Goal: Information Seeking & Learning: Check status

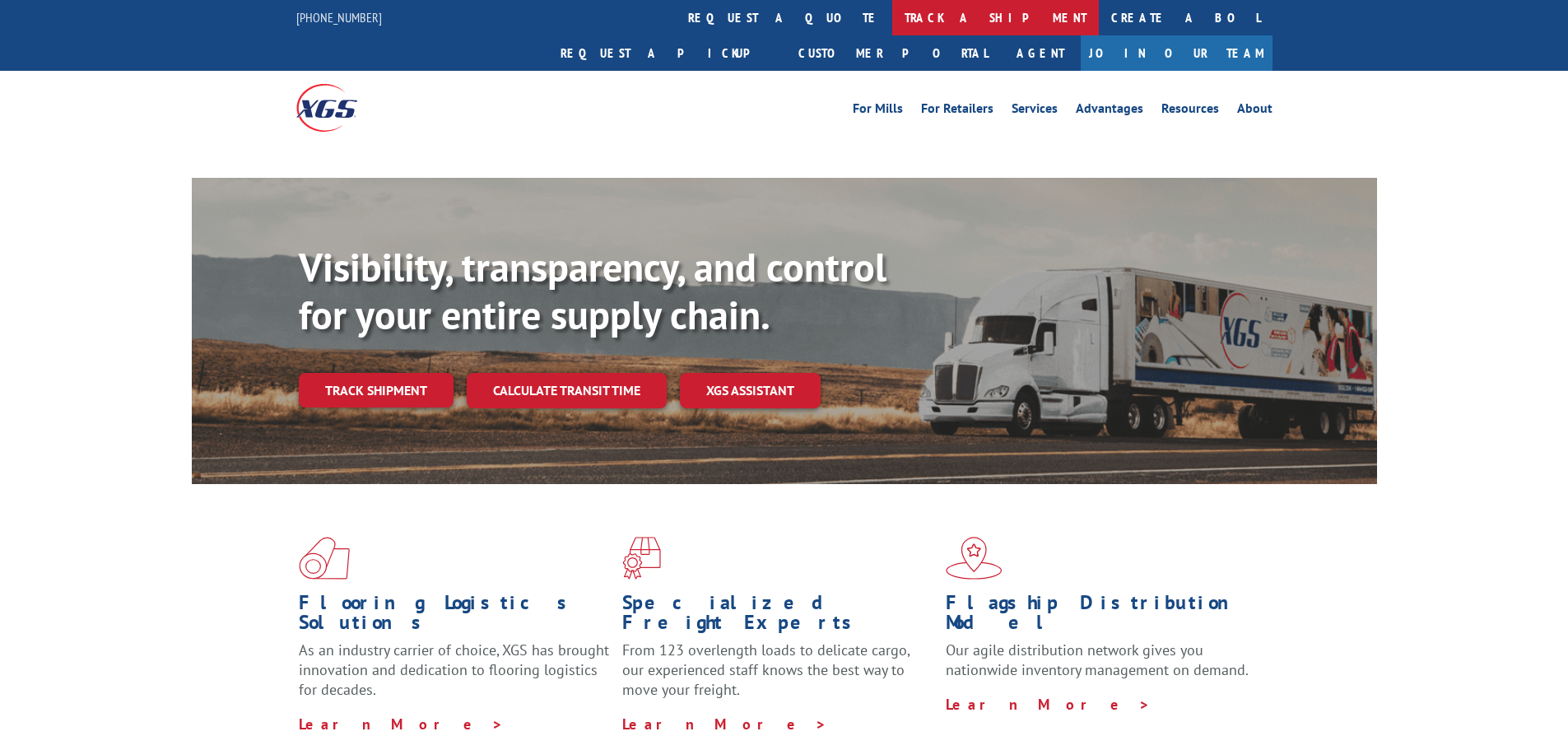
click at [892, 11] on link "track a shipment" at bounding box center [996, 17] width 207 height 36
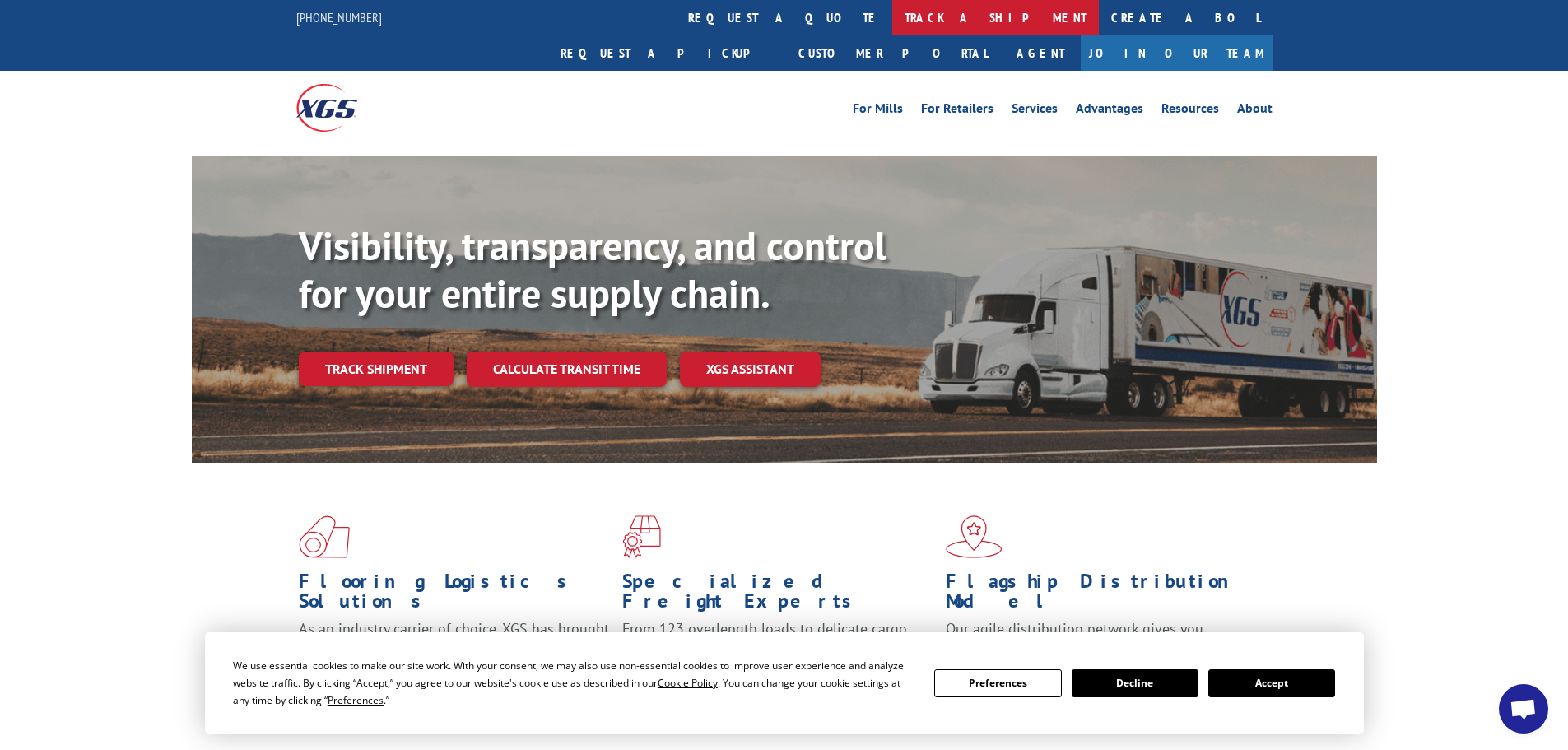
click at [892, 23] on link "track a shipment" at bounding box center [996, 17] width 207 height 36
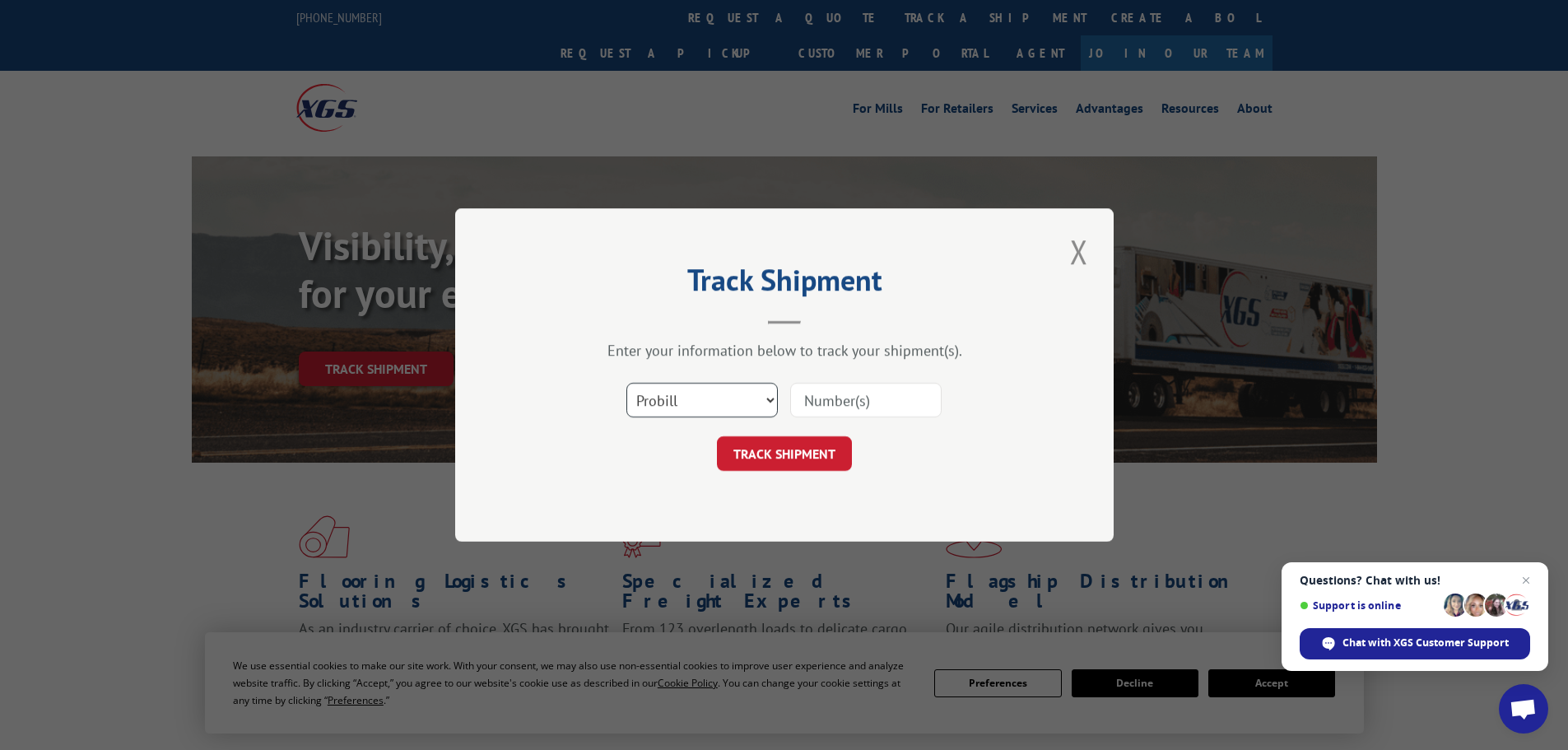
click at [708, 401] on select "Select category... Probill BOL PO" at bounding box center [701, 400] width 151 height 35
select select "bol"
click at [626, 383] on select "Select category... Probill BOL PO" at bounding box center [701, 400] width 151 height 35
click at [839, 398] on input at bounding box center [865, 400] width 151 height 35
type input "5954090"
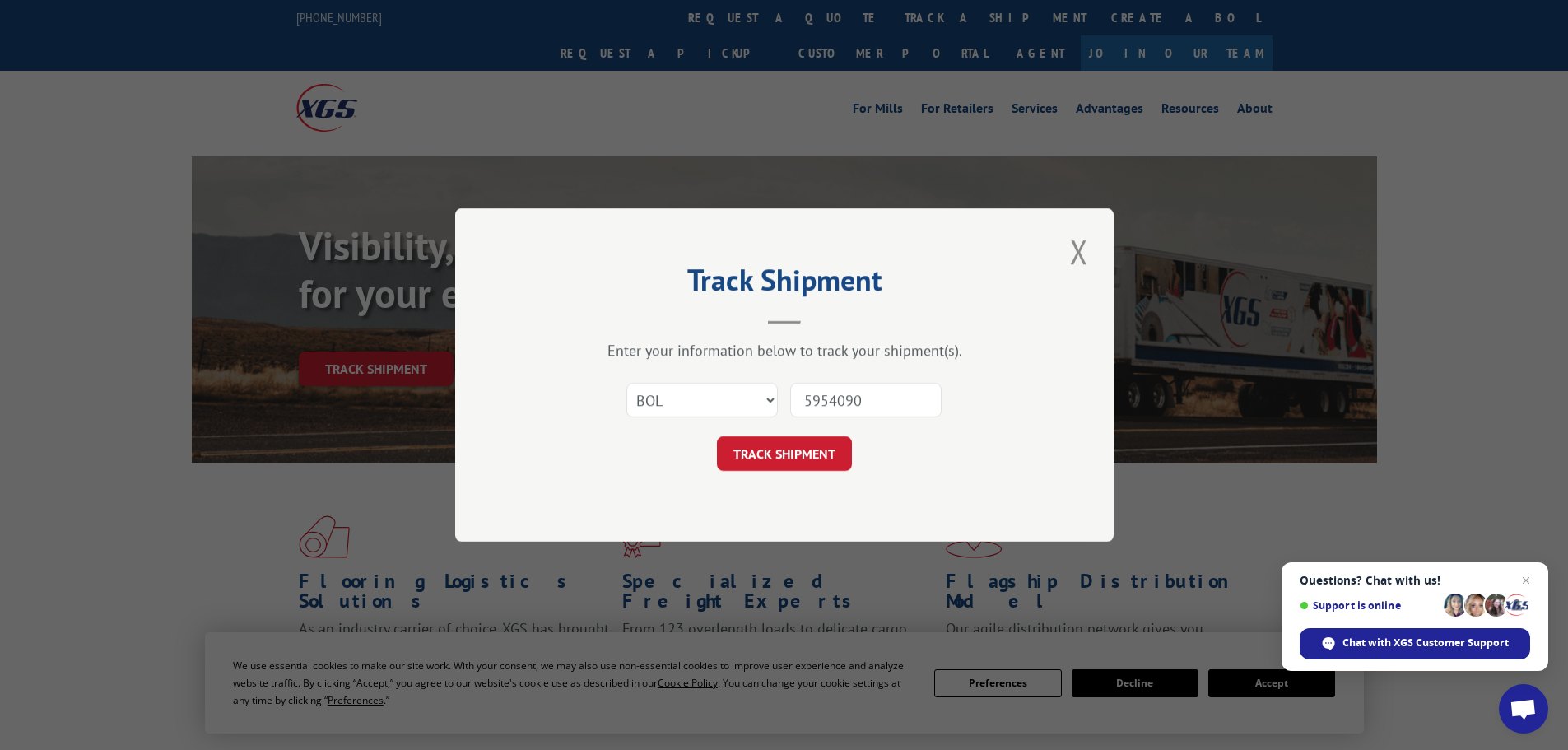
click button "TRACK SHIPMENT" at bounding box center [784, 453] width 135 height 35
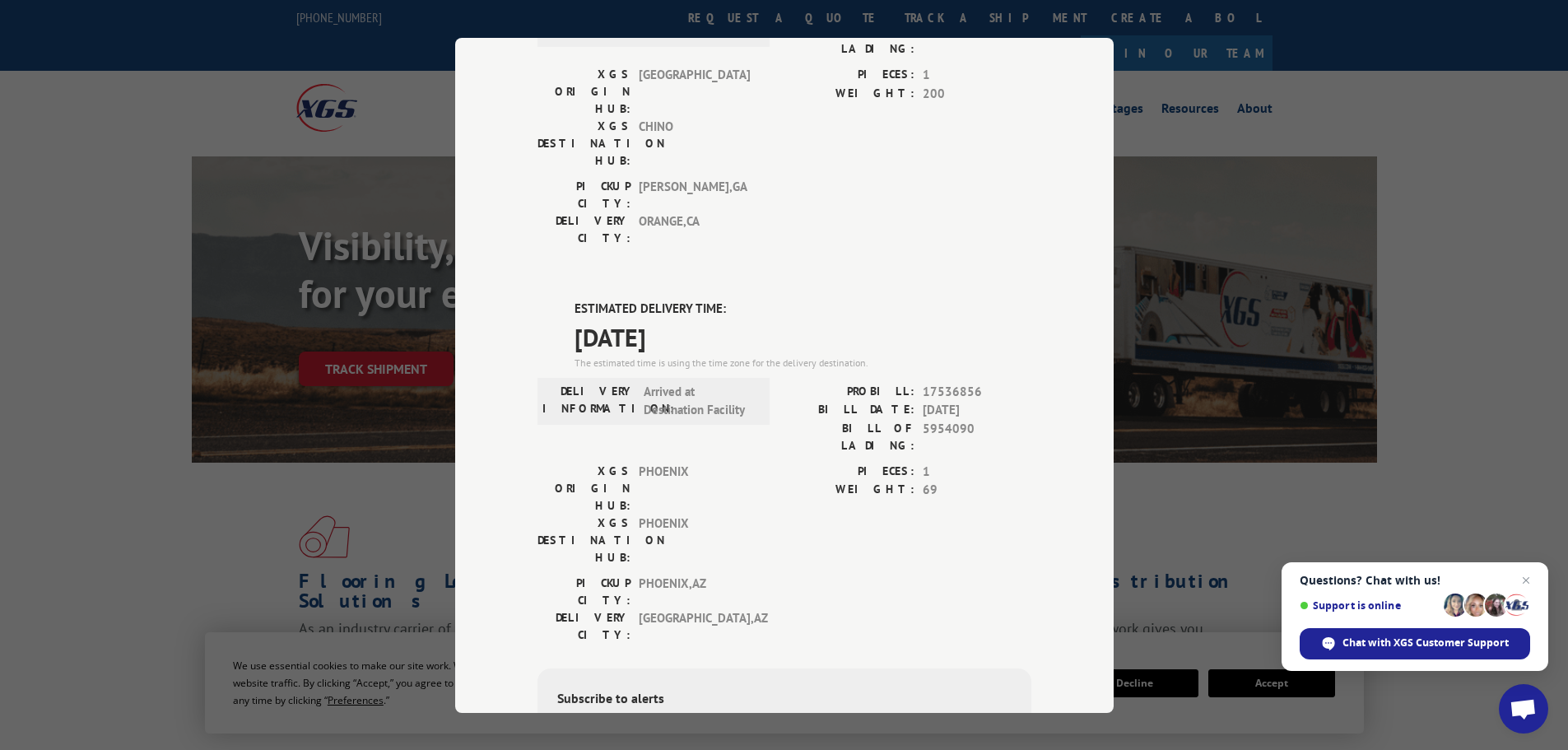
scroll to position [604, 0]
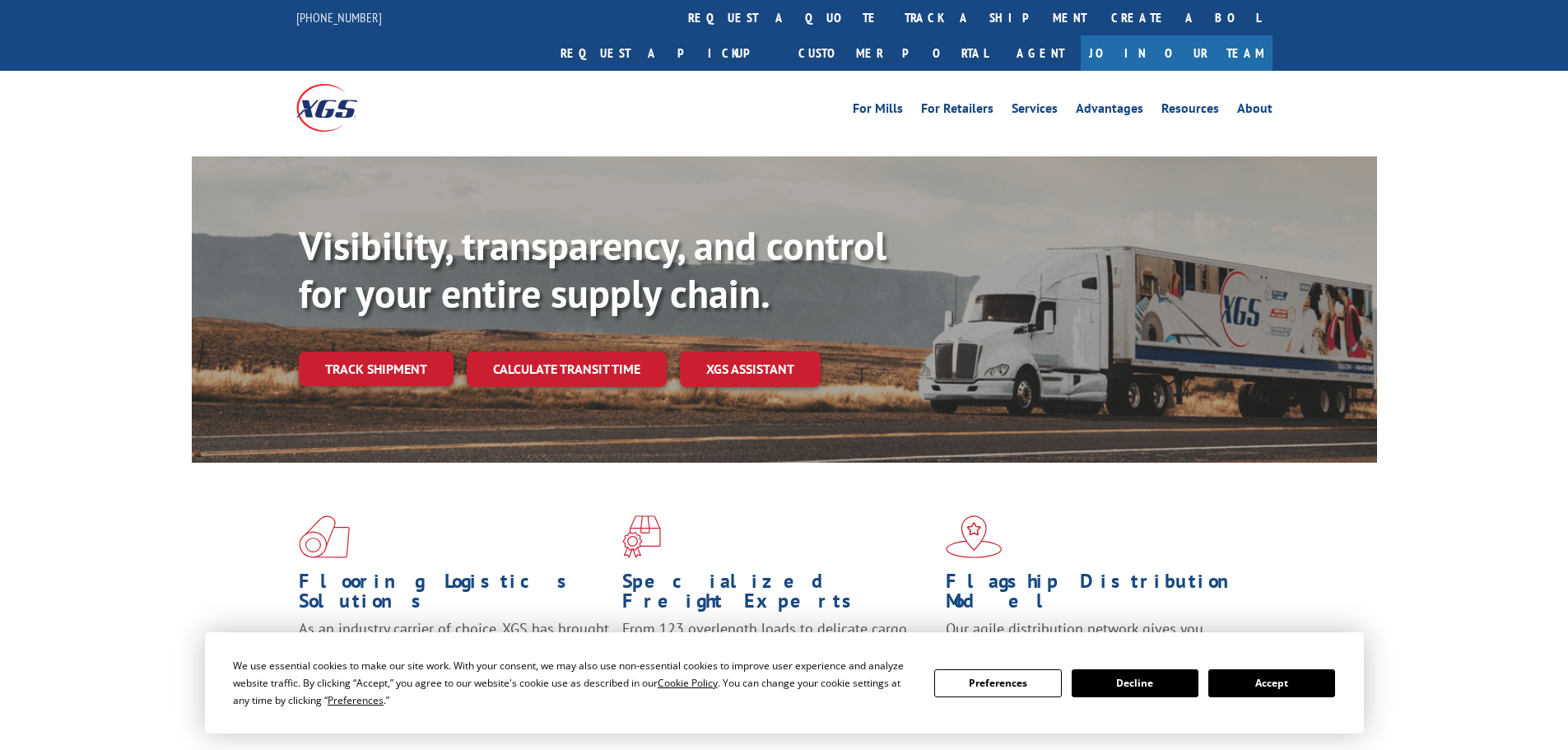
click at [892, 32] on link "track a shipment" at bounding box center [996, 17] width 207 height 36
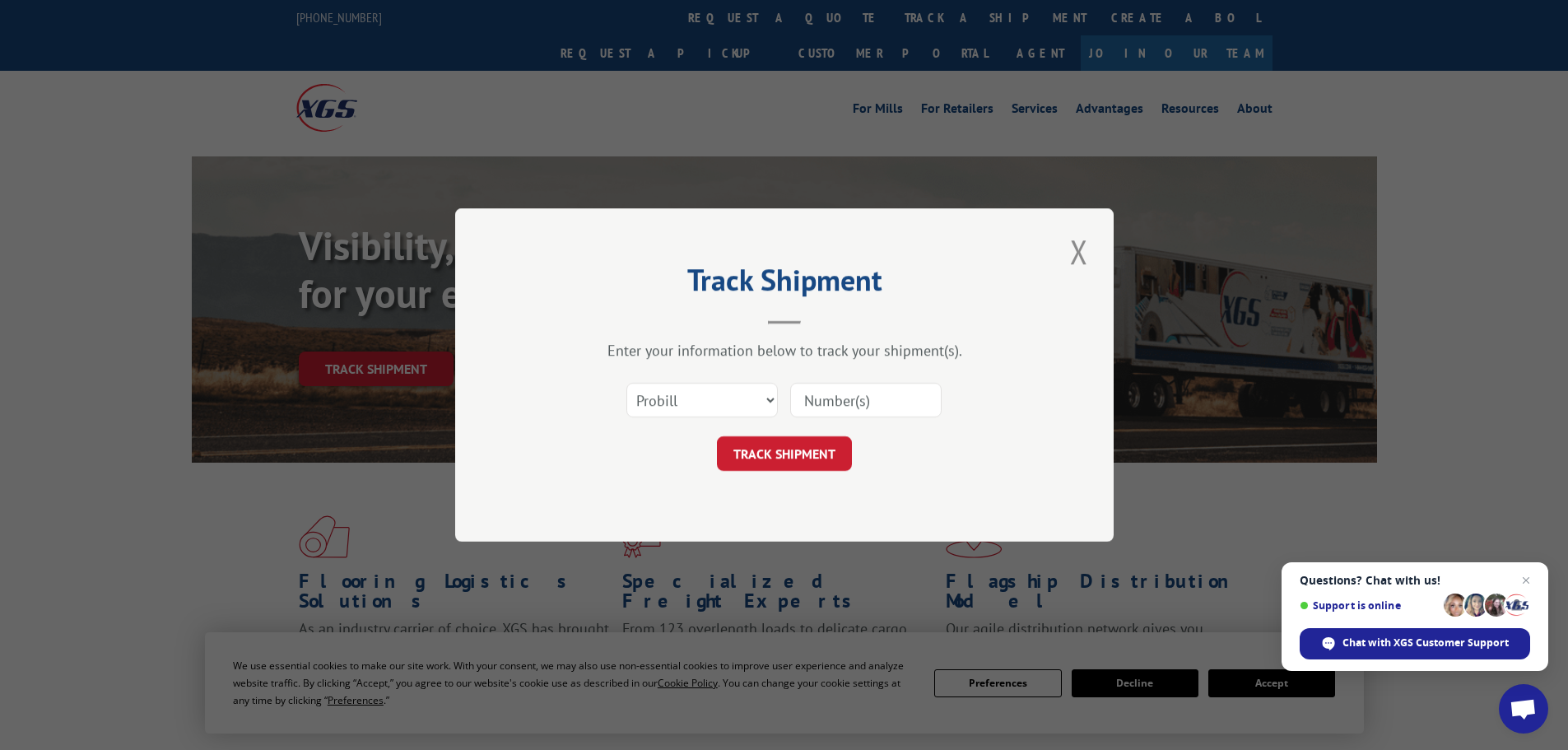
click at [850, 396] on input at bounding box center [865, 400] width 151 height 35
paste input "17514251"
type input "17514251"
click at [818, 448] on button "TRACK SHIPMENT" at bounding box center [784, 453] width 135 height 35
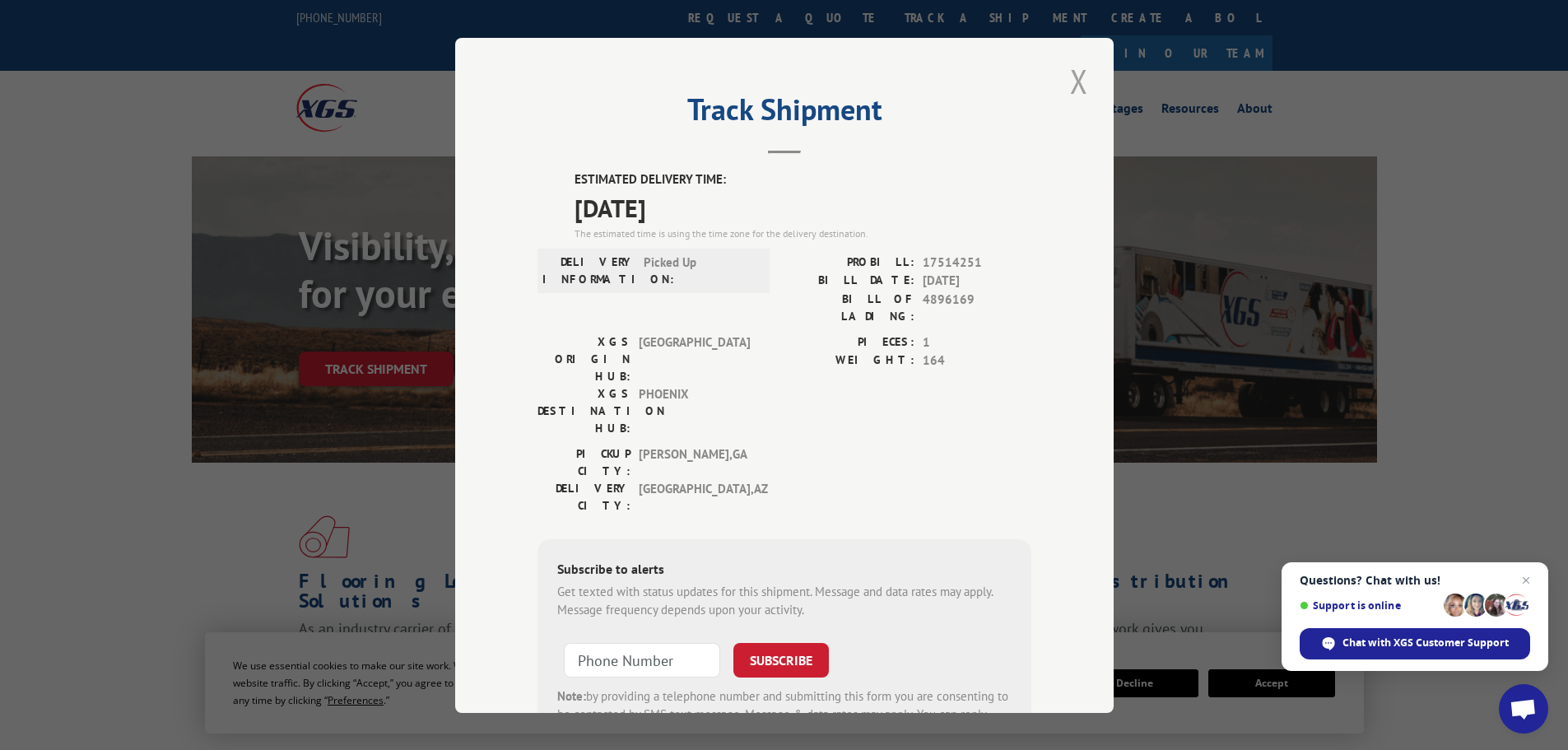
click at [1066, 91] on button "Close modal" at bounding box center [1078, 81] width 28 height 45
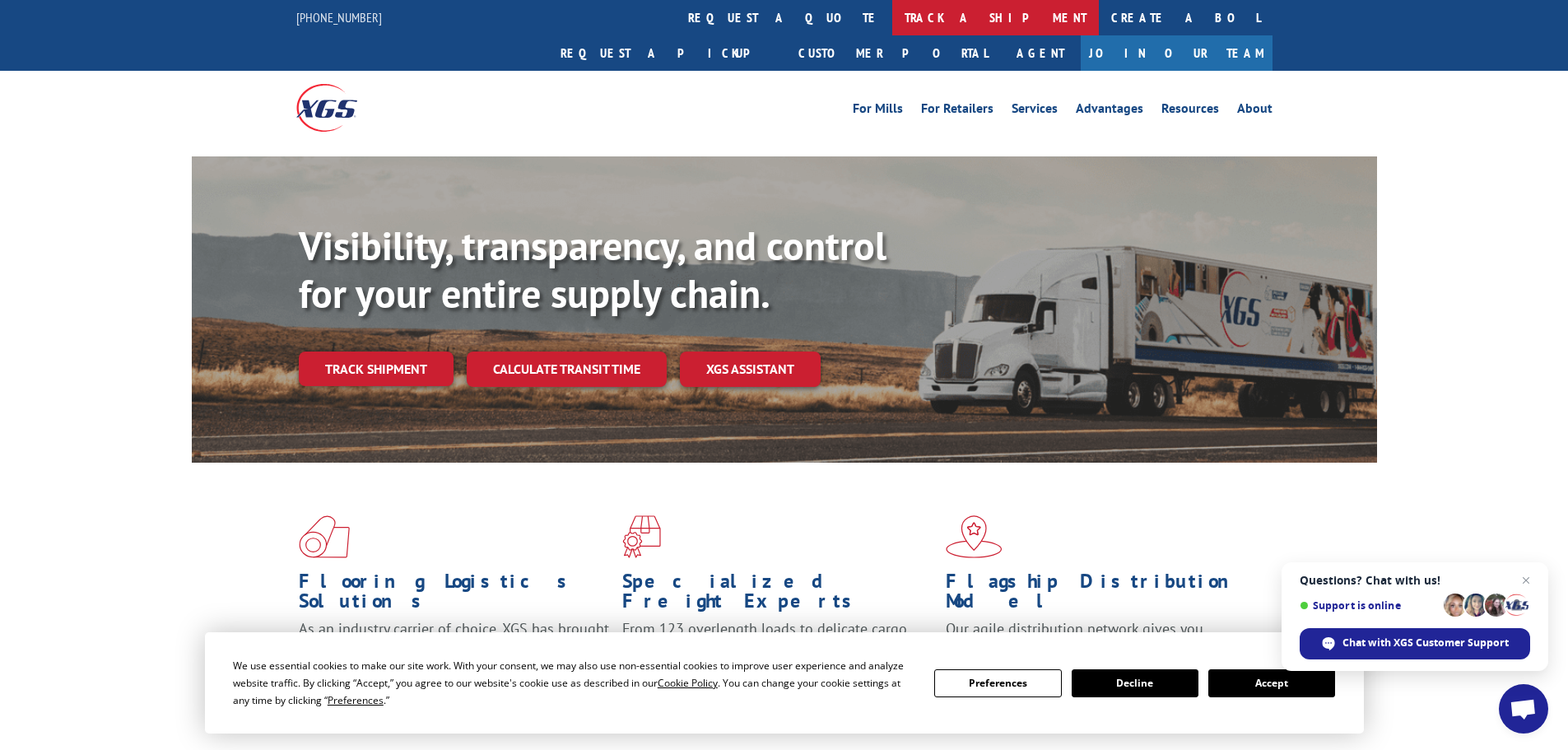
click at [892, 21] on link "track a shipment" at bounding box center [996, 17] width 207 height 36
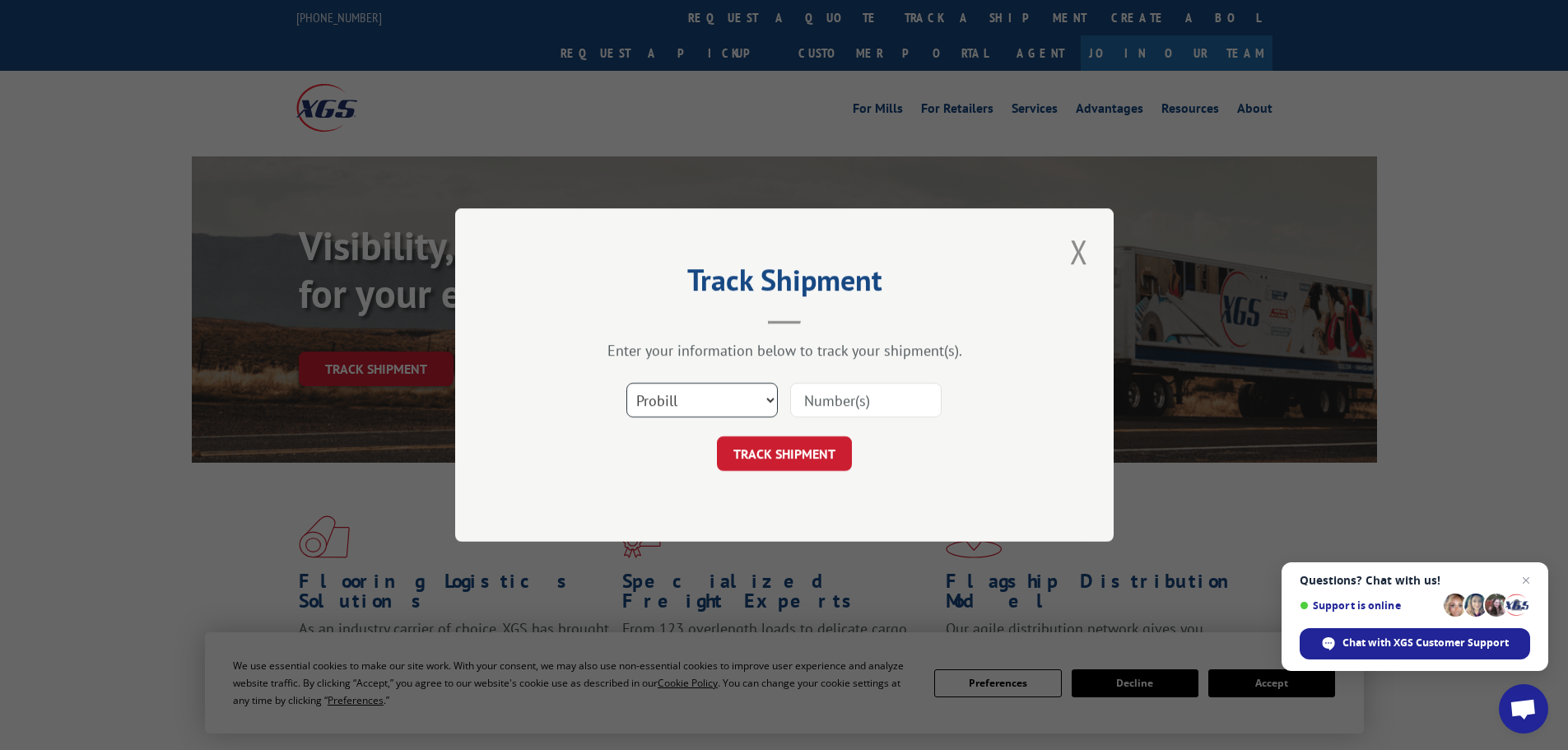
click at [712, 387] on select "Select category... Probill BOL PO" at bounding box center [701, 400] width 151 height 35
click at [626, 383] on select "Select category... Probill BOL PO" at bounding box center [701, 400] width 151 height 35
click at [835, 402] on input at bounding box center [865, 400] width 151 height 35
drag, startPoint x: 731, startPoint y: 379, endPoint x: 727, endPoint y: 388, distance: 9.8
click at [730, 380] on div "Select category... Probill BOL PO" at bounding box center [784, 399] width 493 height 54
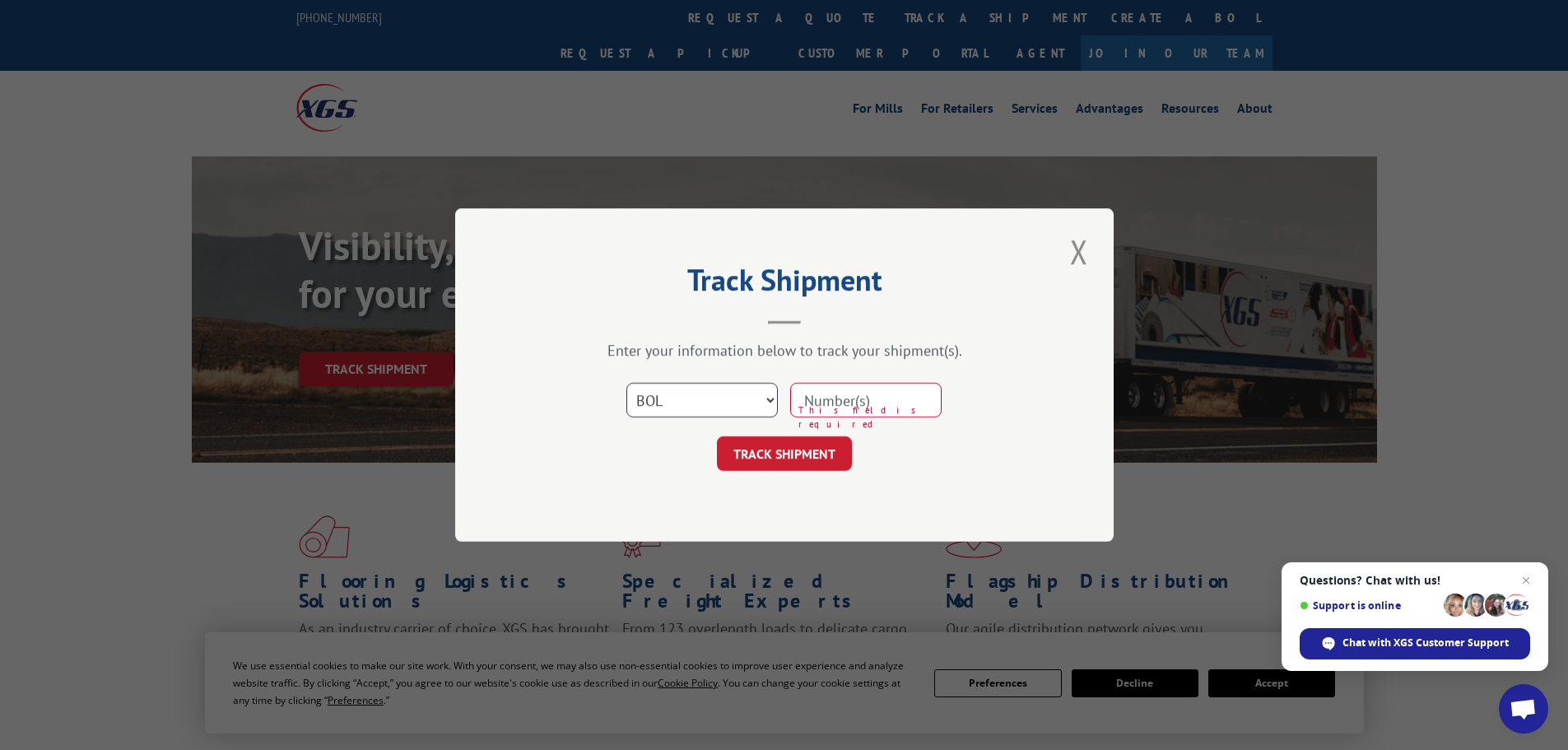
click at [726, 391] on select "Select category... Probill BOL PO" at bounding box center [701, 400] width 151 height 35
select select "probill"
click at [626, 383] on select "Select category... Probill BOL PO" at bounding box center [701, 400] width 151 height 35
click at [851, 396] on input at bounding box center [865, 400] width 151 height 35
paste input "17514296"
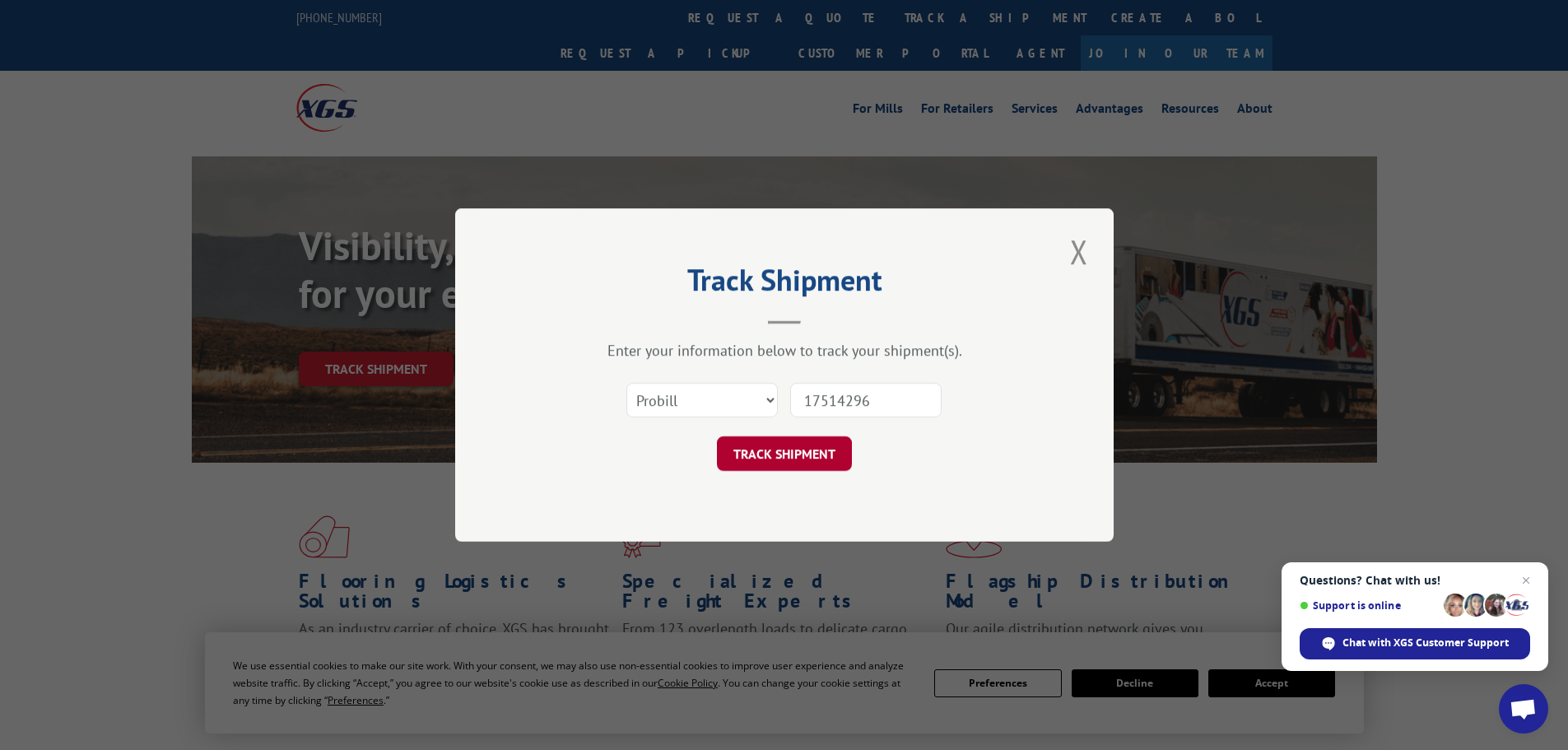
type input "17514296"
click at [838, 452] on button "TRACK SHIPMENT" at bounding box center [784, 453] width 135 height 35
